Goal: Task Accomplishment & Management: Manage account settings

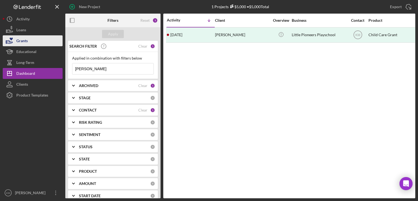
click at [23, 42] on div "Grants" at bounding box center [21, 41] width 11 height 12
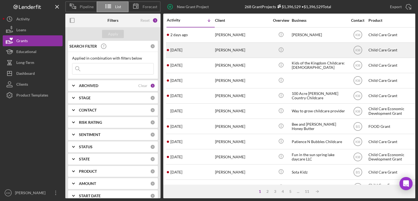
click at [183, 49] on time "[DATE]" at bounding box center [177, 50] width 12 height 4
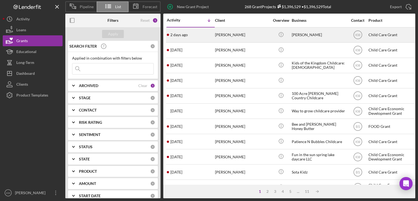
click at [201, 38] on div "[DATE] [PERSON_NAME]" at bounding box center [191, 35] width 48 height 14
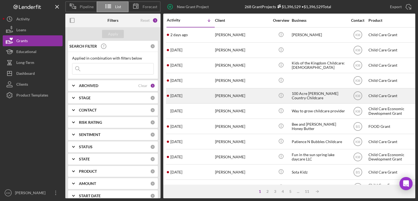
click at [245, 99] on div "[PERSON_NAME]" at bounding box center [242, 96] width 54 height 14
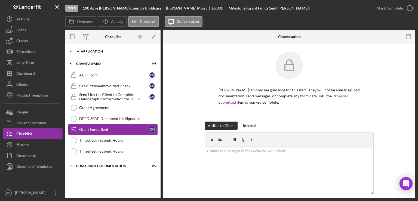
click at [69, 52] on icon "Icon/Expander" at bounding box center [70, 51] width 11 height 11
